Goal: Navigation & Orientation: Find specific page/section

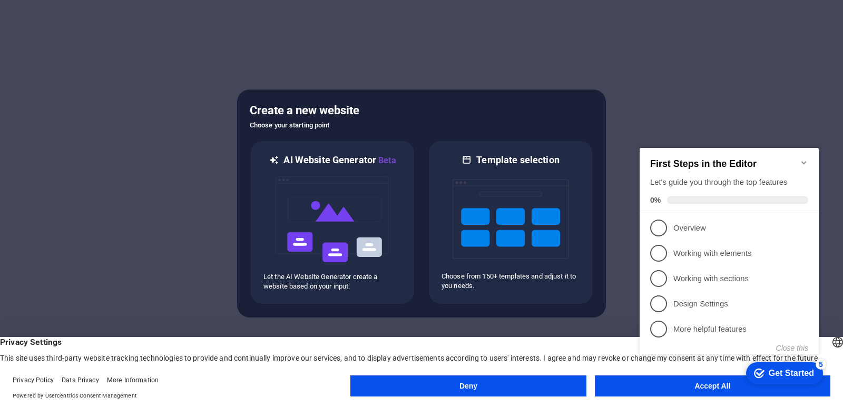
click at [678, 392] on button "Accept All" at bounding box center [713, 386] width 236 height 21
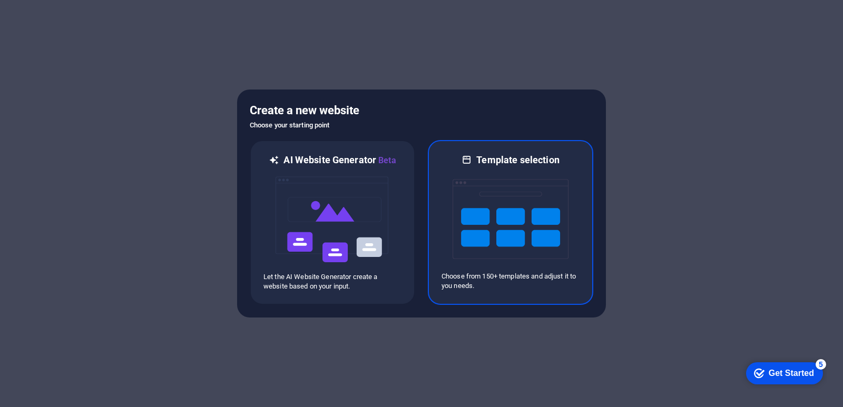
click at [507, 191] on img at bounding box center [511, 219] width 116 height 105
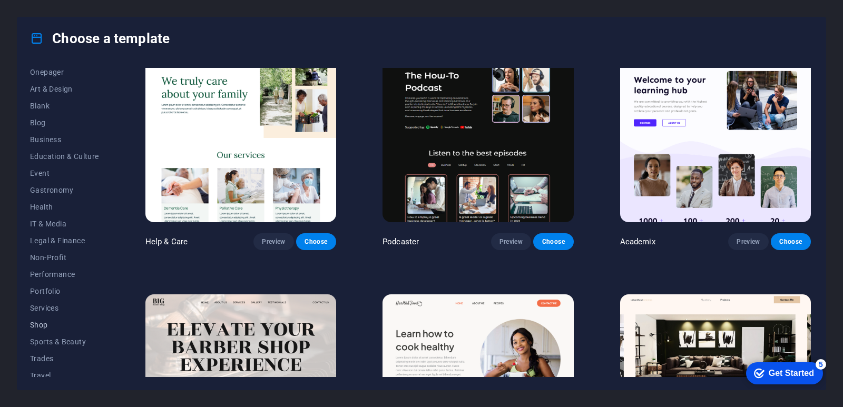
scroll to position [129, 0]
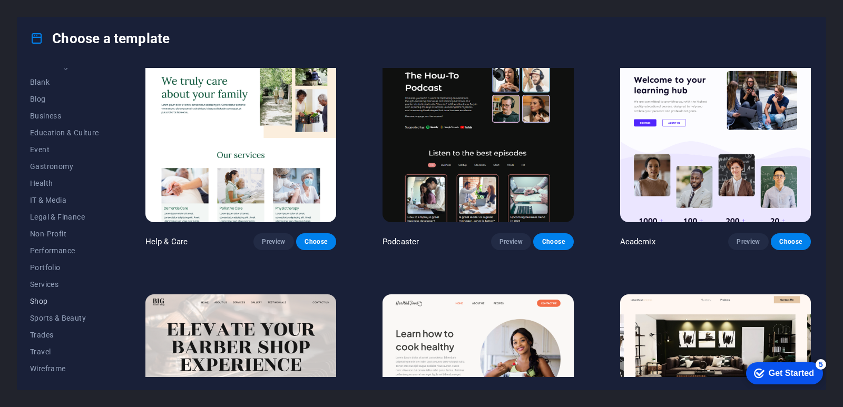
click at [43, 300] on span "Shop" at bounding box center [64, 301] width 69 height 8
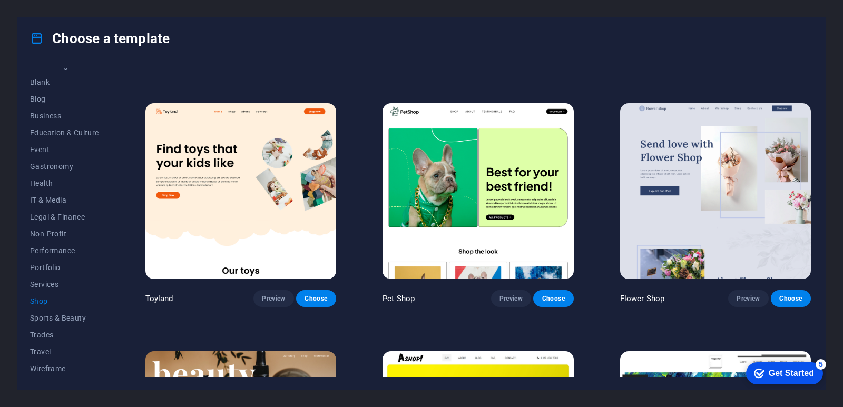
scroll to position [426, 0]
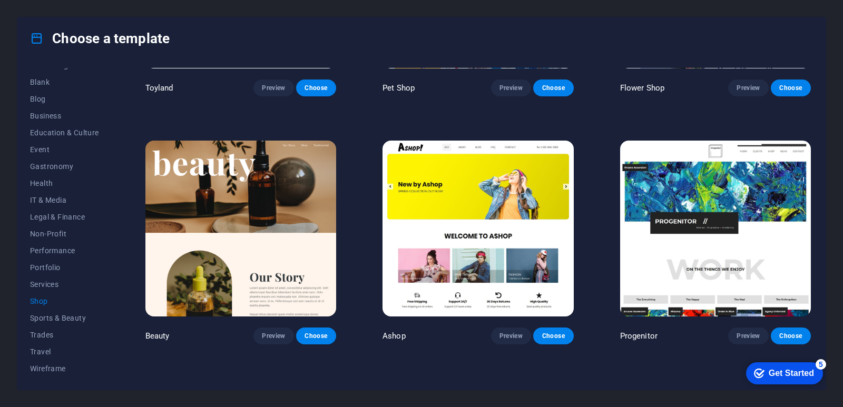
click at [720, 264] on img at bounding box center [715, 229] width 191 height 176
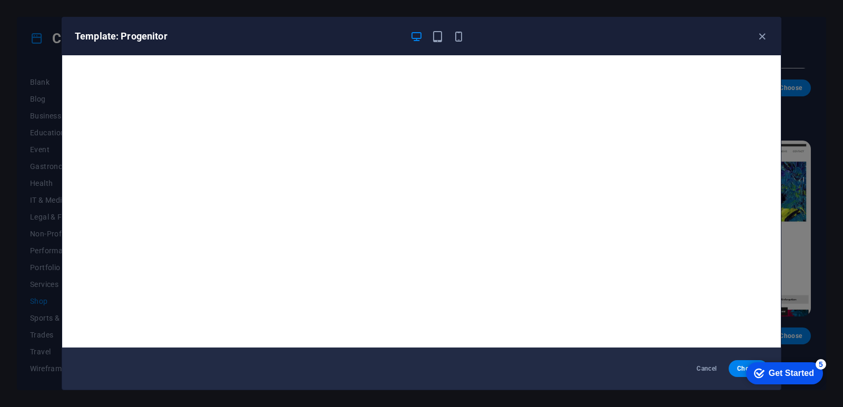
scroll to position [3, 0]
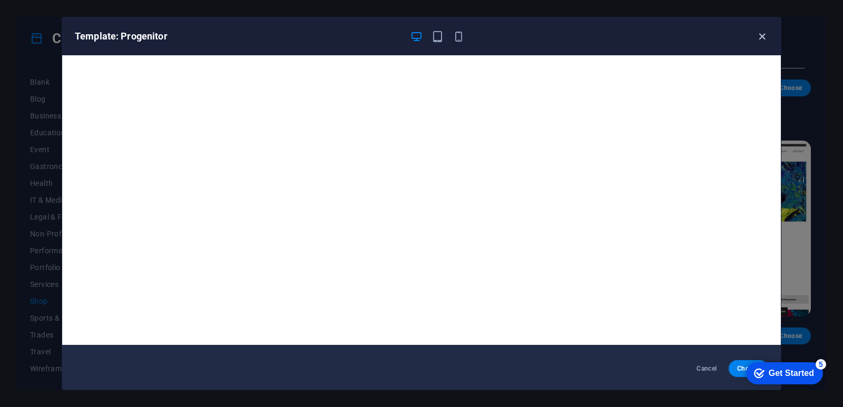
click at [757, 33] on icon "button" at bounding box center [762, 37] width 12 height 12
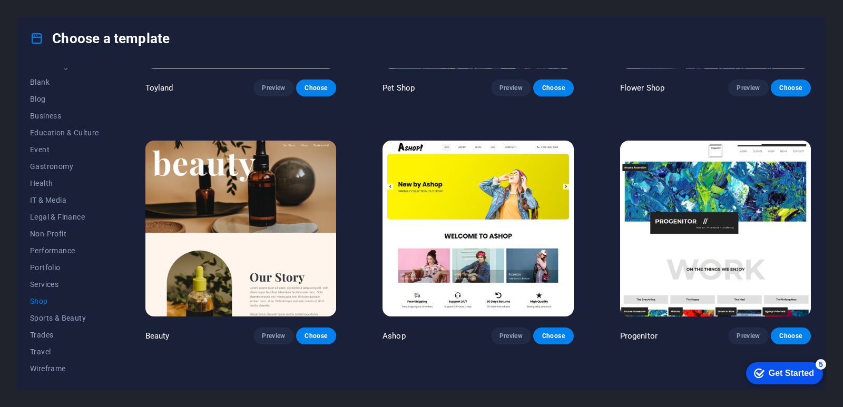
click at [488, 220] on img at bounding box center [478, 229] width 191 height 176
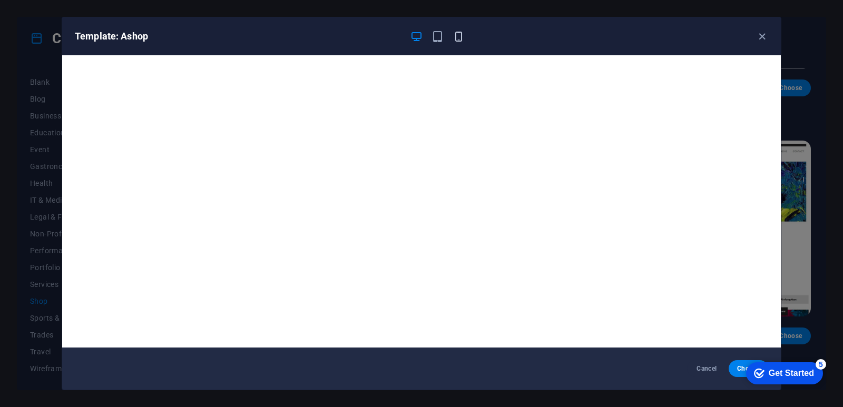
click at [464, 36] on icon "button" at bounding box center [459, 37] width 12 height 12
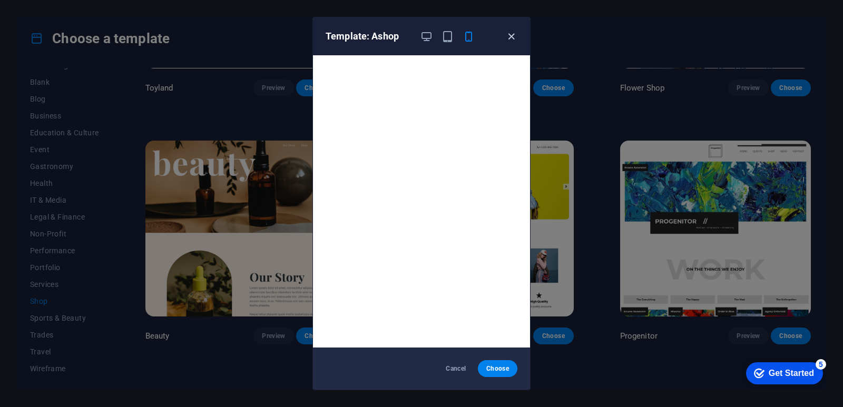
click at [514, 32] on icon "button" at bounding box center [511, 37] width 12 height 12
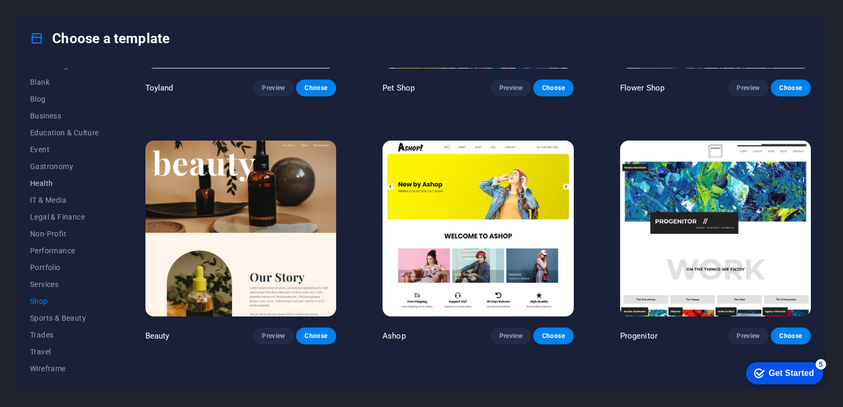
click at [44, 184] on span "Health" at bounding box center [64, 183] width 69 height 8
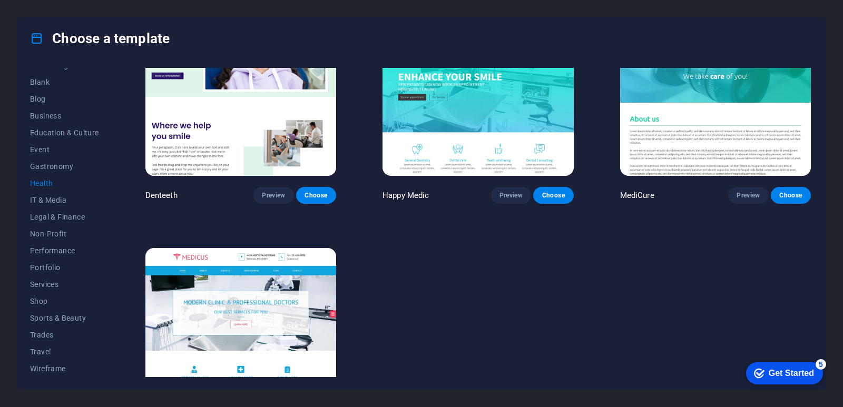
scroll to position [389, 0]
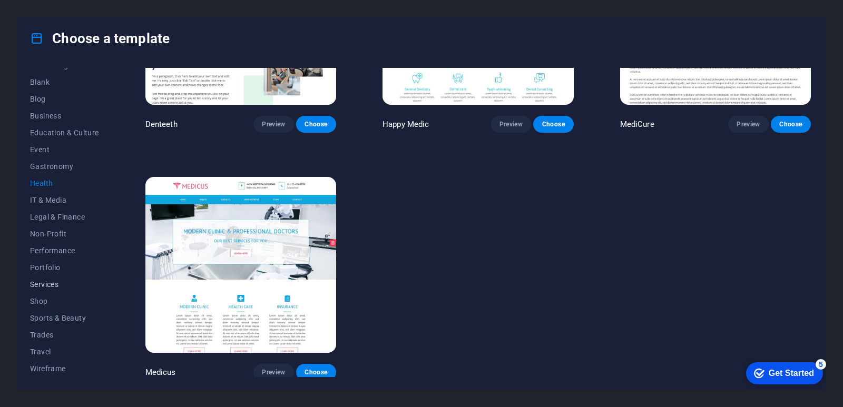
click at [54, 283] on span "Services" at bounding box center [64, 284] width 69 height 8
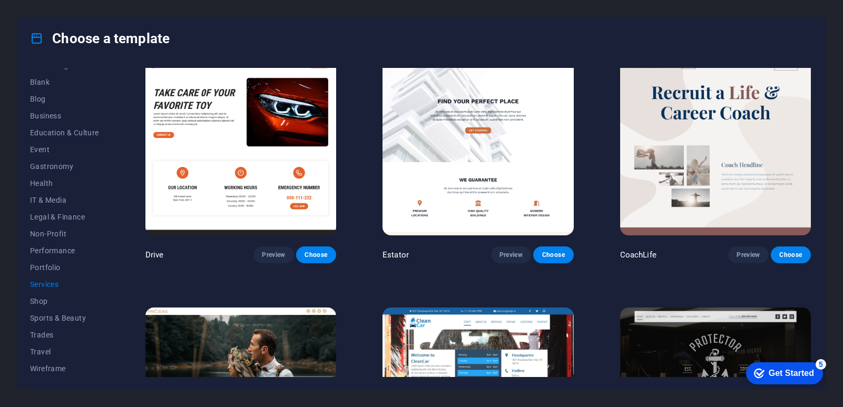
scroll to position [600, 0]
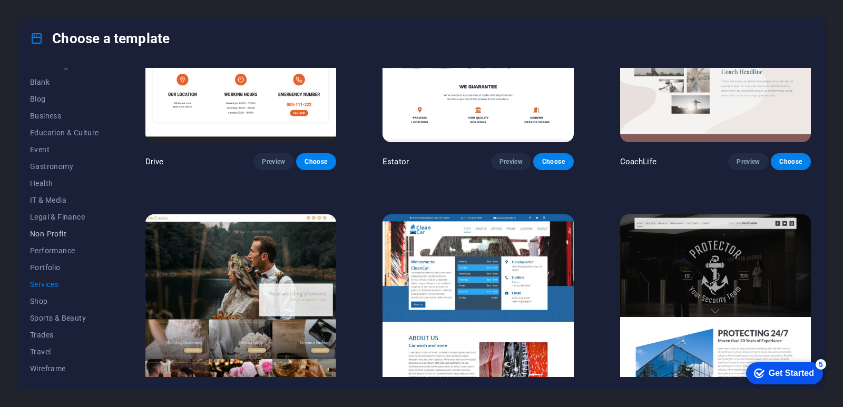
click at [54, 234] on span "Non-Profit" at bounding box center [64, 234] width 69 height 8
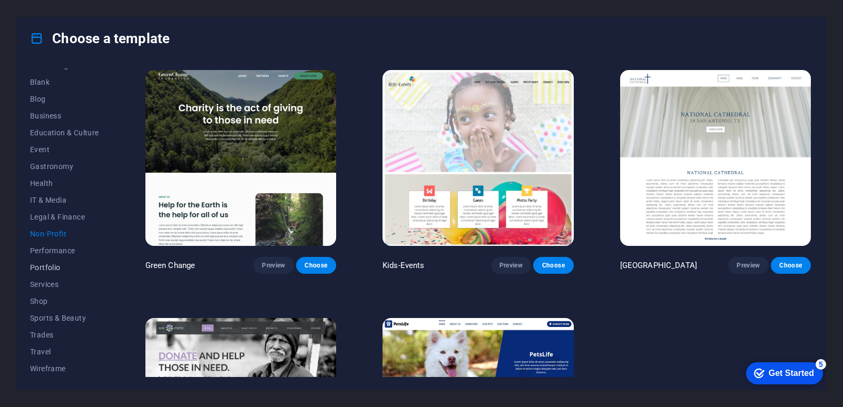
click at [50, 265] on span "Portfolio" at bounding box center [64, 267] width 69 height 8
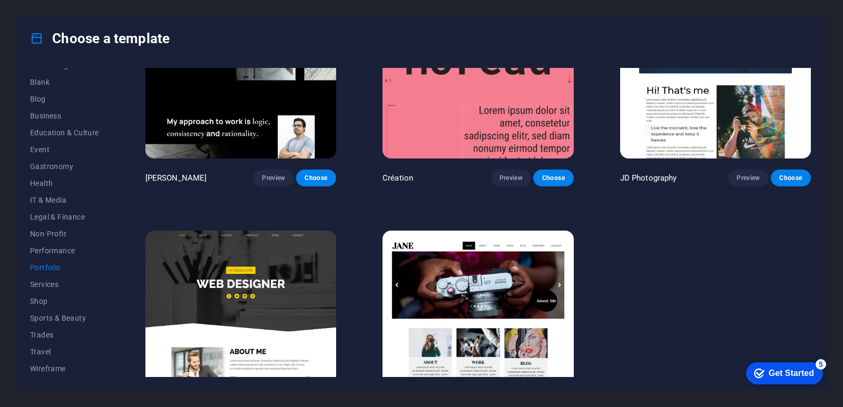
scroll to position [389, 0]
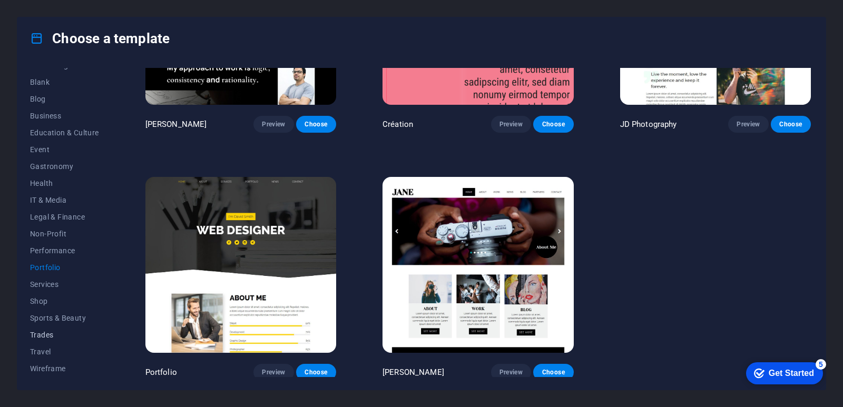
click at [40, 338] on span "Trades" at bounding box center [64, 335] width 69 height 8
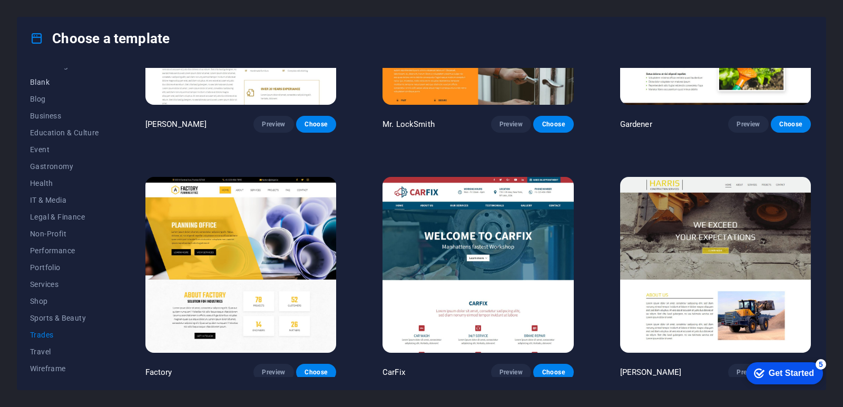
scroll to position [0, 0]
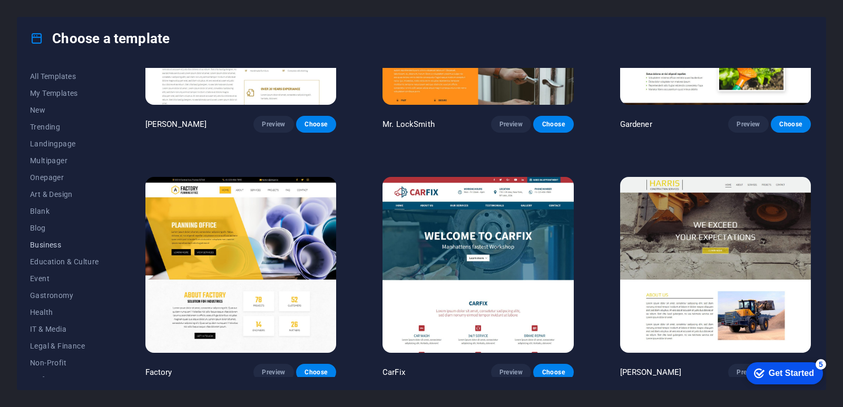
click at [36, 242] on span "Business" at bounding box center [64, 245] width 69 height 8
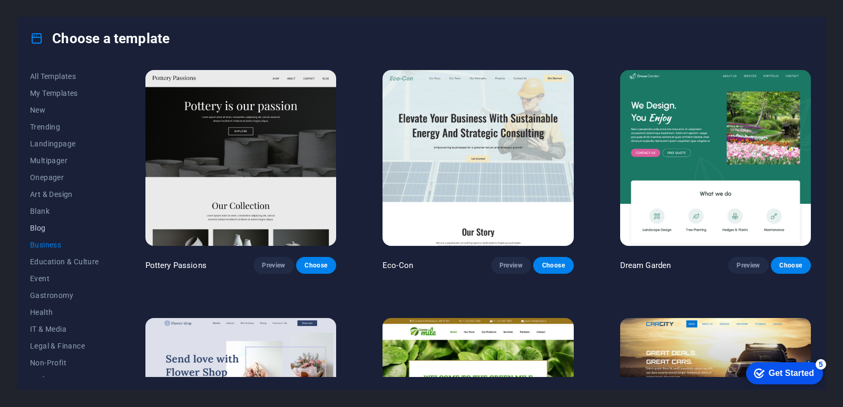
click at [38, 225] on span "Blog" at bounding box center [64, 228] width 69 height 8
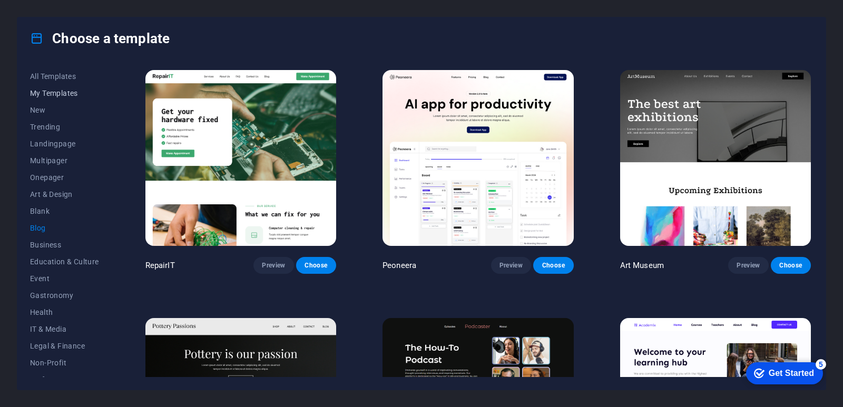
click at [66, 94] on span "My Templates" at bounding box center [64, 93] width 69 height 8
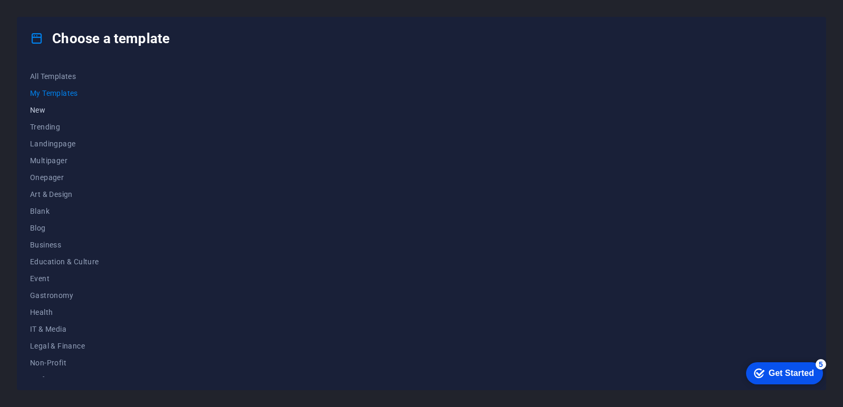
click at [33, 108] on span "New" at bounding box center [64, 110] width 69 height 8
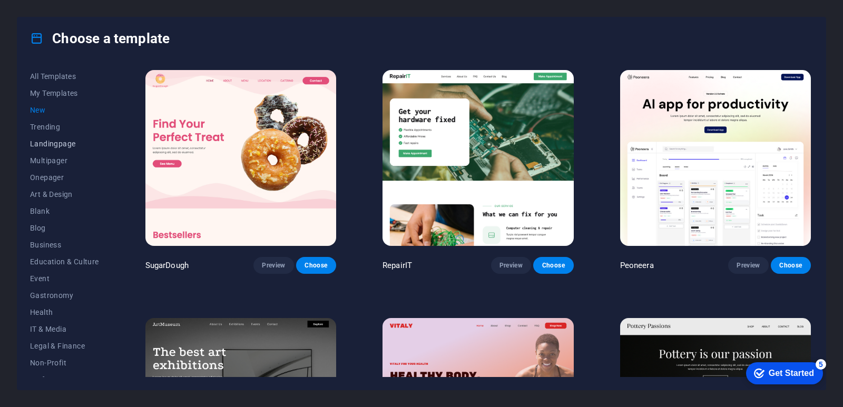
click at [56, 140] on span "Landingpage" at bounding box center [64, 144] width 69 height 8
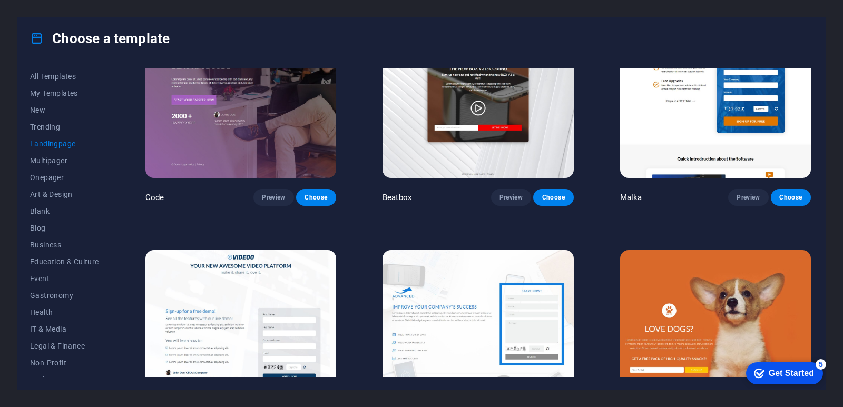
scroll to position [422, 0]
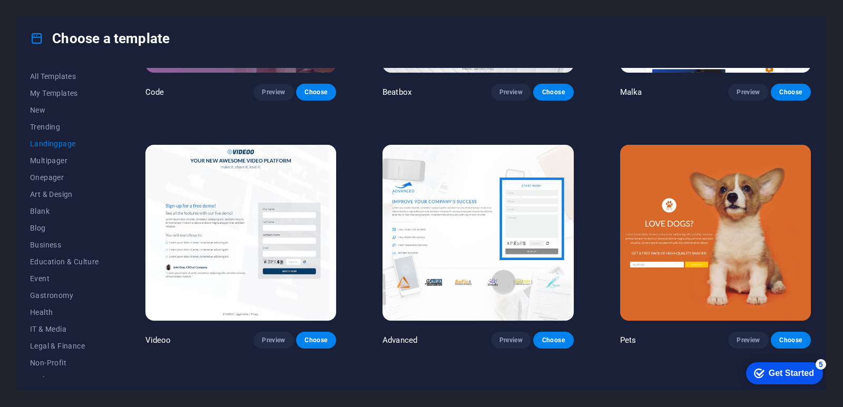
click at [229, 247] on img at bounding box center [240, 233] width 191 height 176
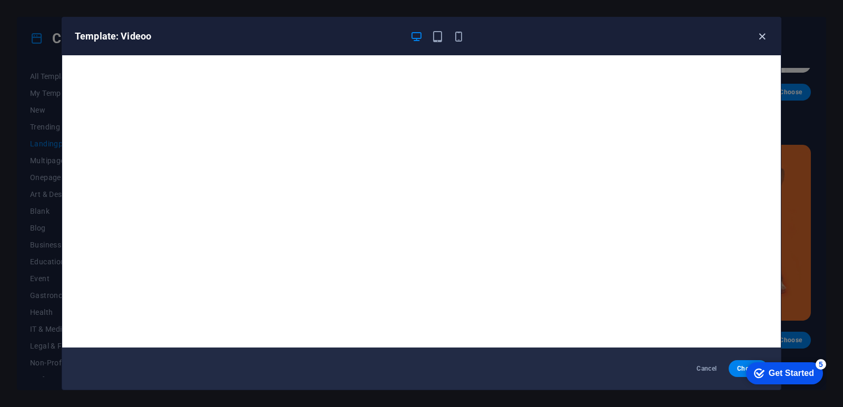
click at [759, 36] on icon "button" at bounding box center [762, 37] width 12 height 12
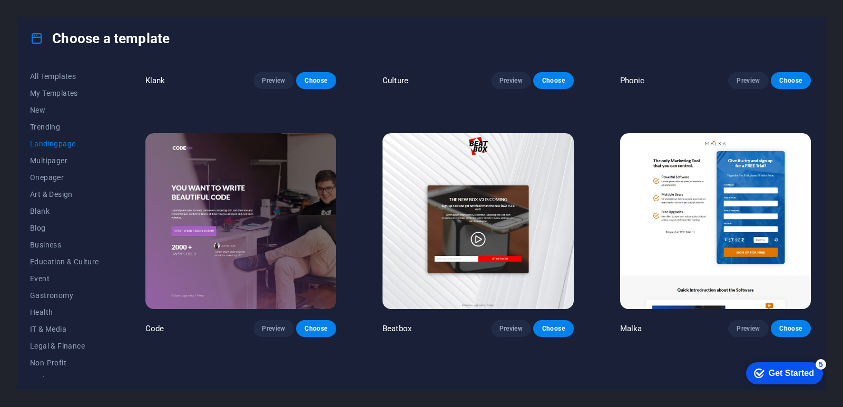
scroll to position [0, 0]
